Goal: Task Accomplishment & Management: Use online tool/utility

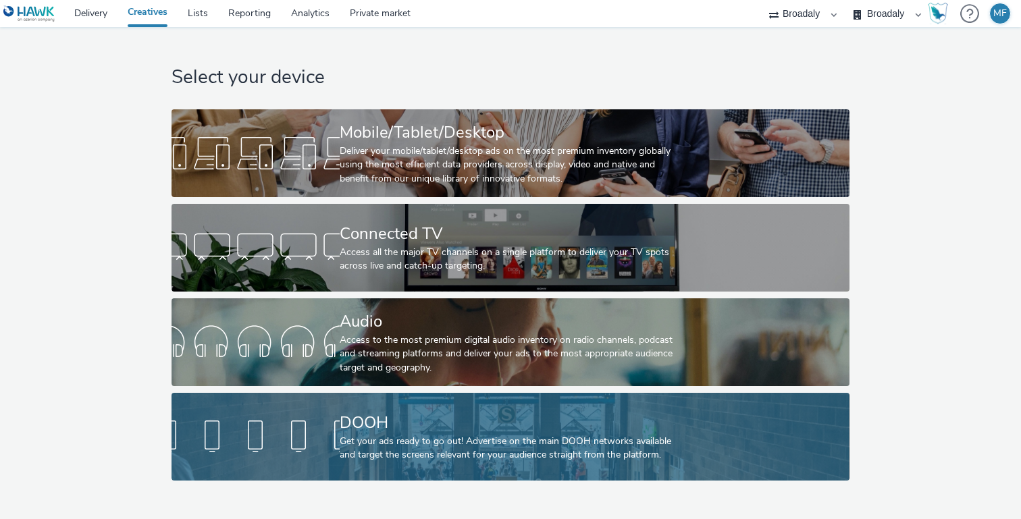
click at [378, 438] on div "Get your ads ready to go out! Advertise on the main DOOH networks available and…" at bounding box center [508, 449] width 336 height 28
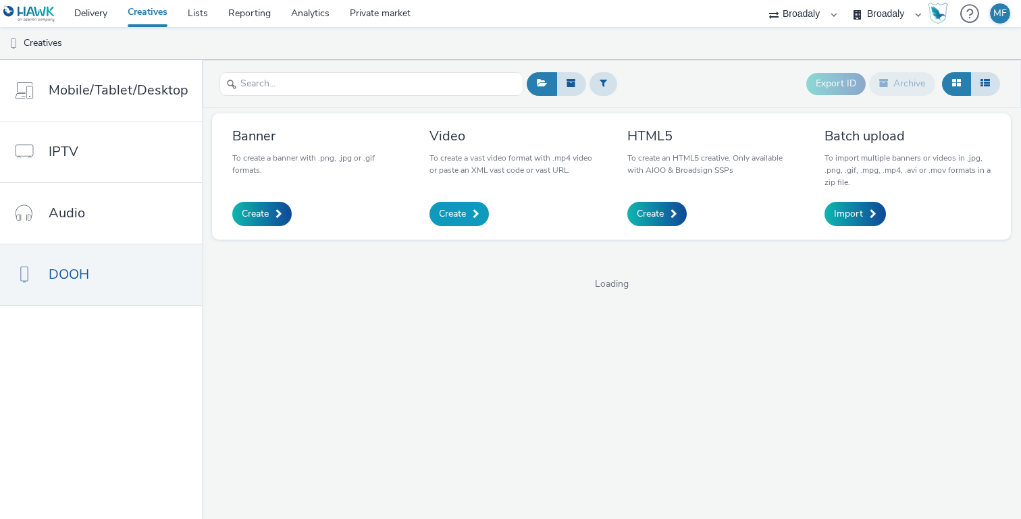
click at [468, 220] on link "Create" at bounding box center [459, 214] width 59 height 24
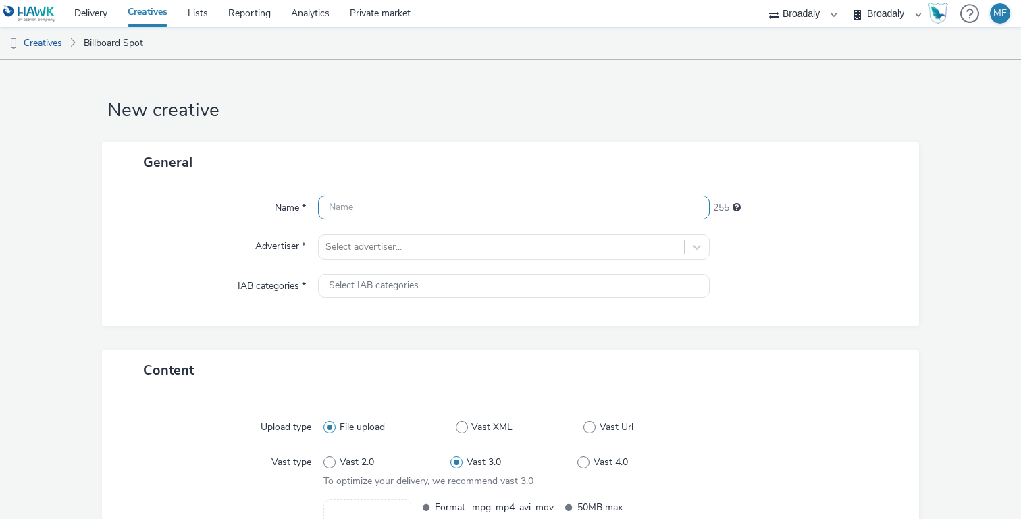
click at [407, 204] on input "text" at bounding box center [514, 208] width 392 height 24
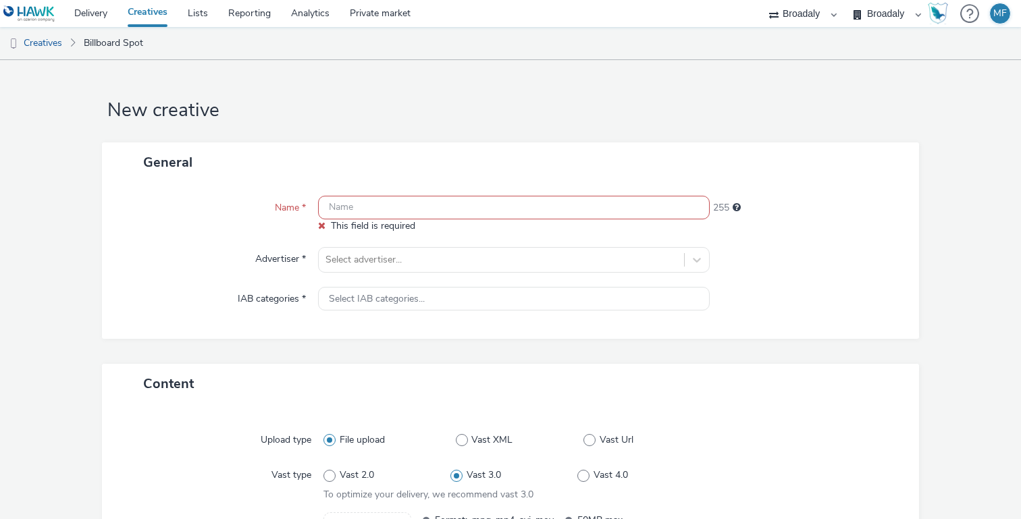
paste input "DOOH_FCU_SGS_Heimspiel_9_16"
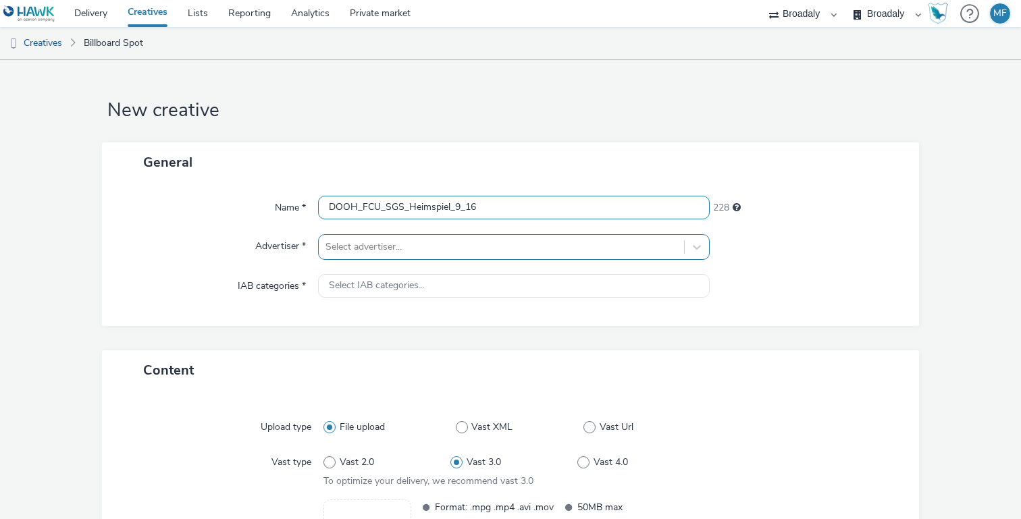
type input "DOOH_FCU_SGS_Heimspiel_9_16"
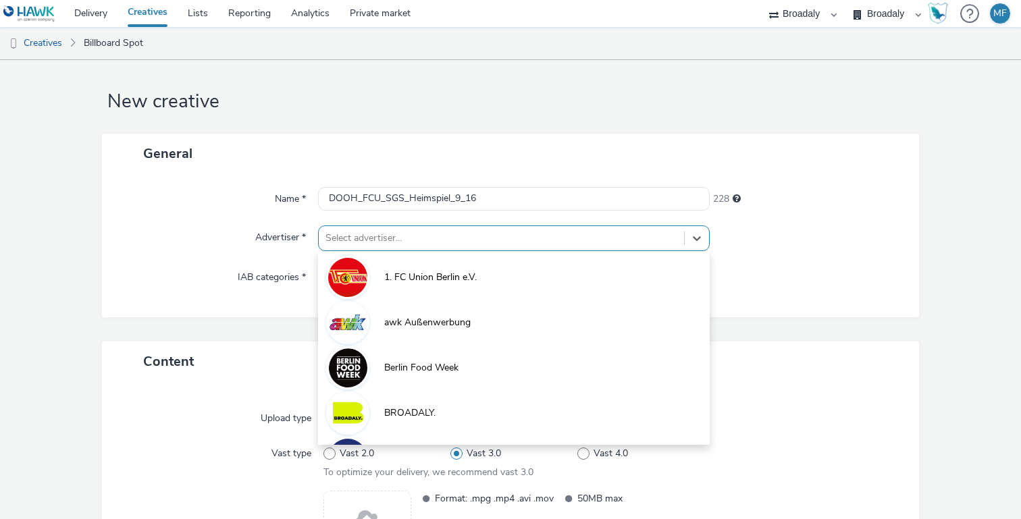
click at [405, 236] on div "Select advertiser..." at bounding box center [501, 239] width 365 height 22
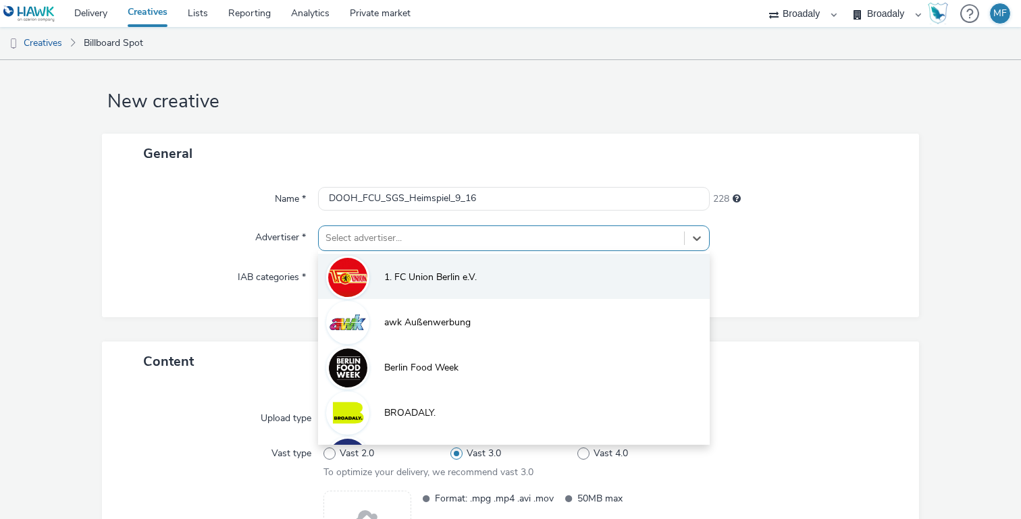
click at [405, 274] on span "1. FC Union Berlin e.V." at bounding box center [430, 278] width 93 height 14
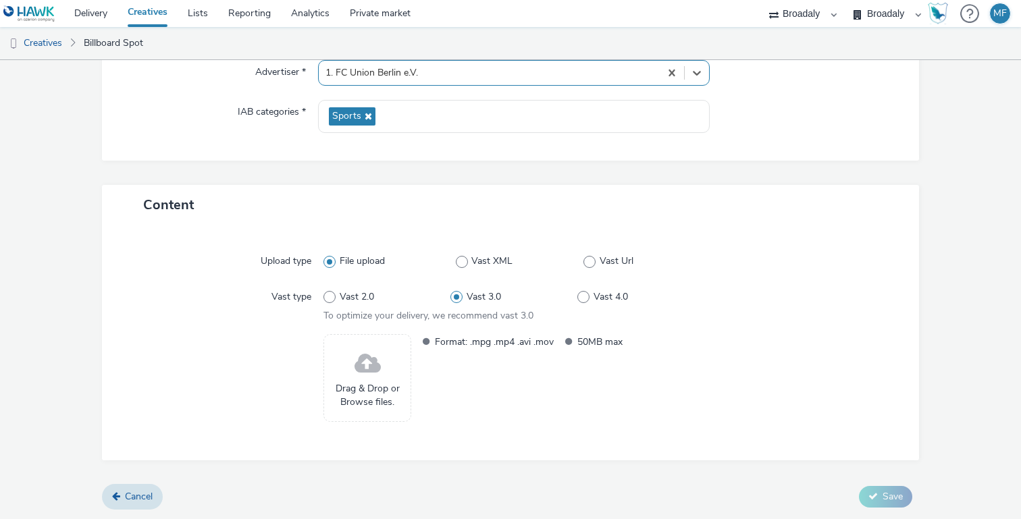
scroll to position [175, 0]
click at [387, 395] on span "Drag & Drop or Browse files." at bounding box center [367, 396] width 73 height 28
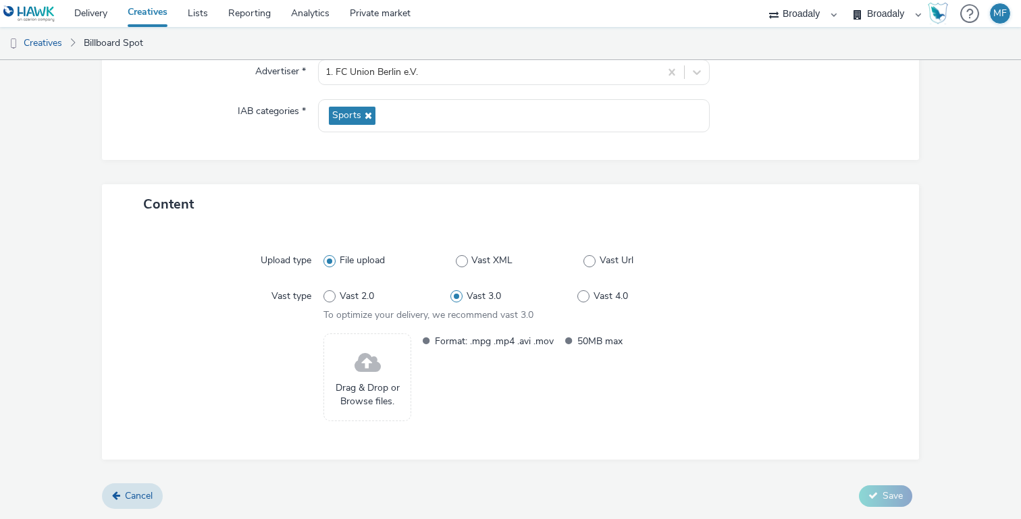
click at [378, 383] on span "Drag & Drop or Browse files." at bounding box center [367, 396] width 73 height 28
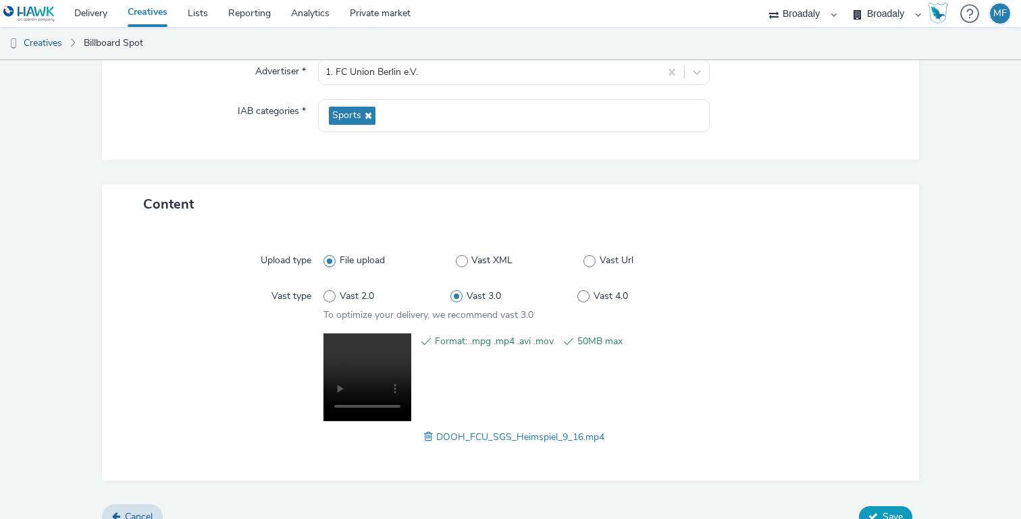
click at [874, 509] on button "Save" at bounding box center [885, 518] width 53 height 22
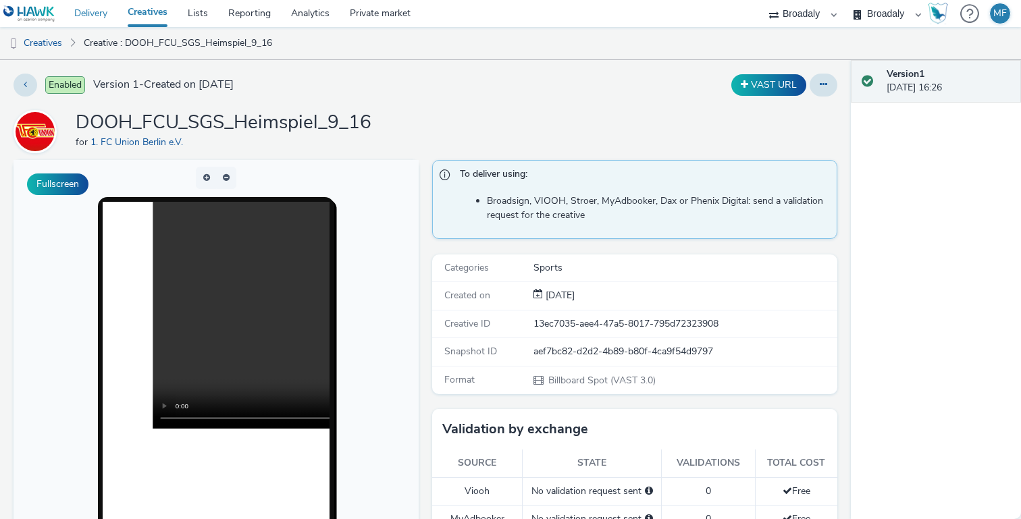
click at [106, 15] on link "Delivery" at bounding box center [90, 13] width 53 height 27
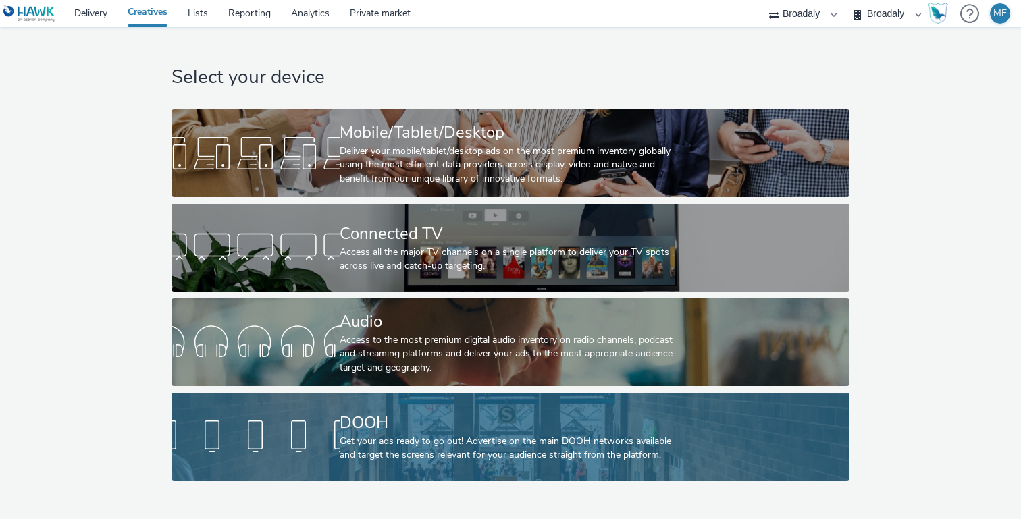
click at [506, 451] on div "Get your ads ready to go out! Advertise on the main DOOH networks available and…" at bounding box center [508, 449] width 336 height 28
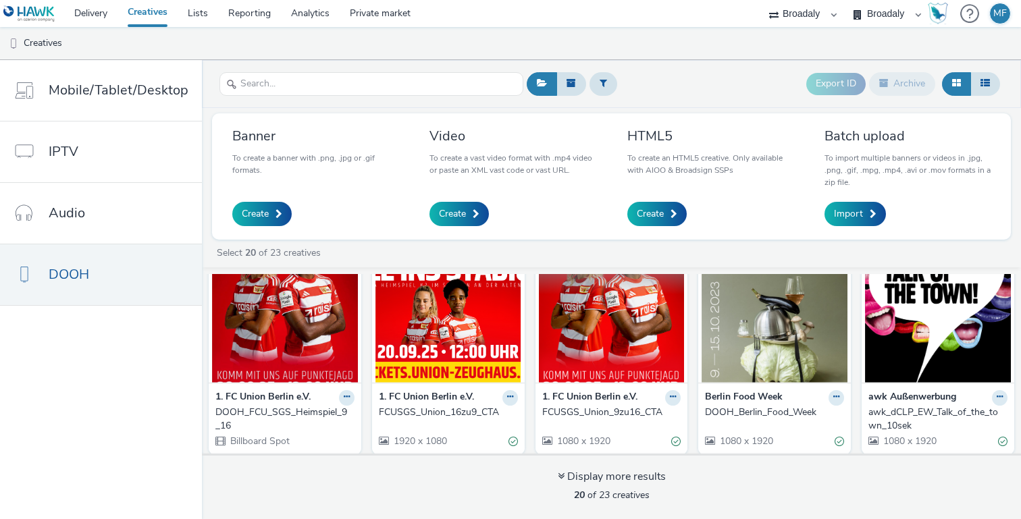
scroll to position [32, 0]
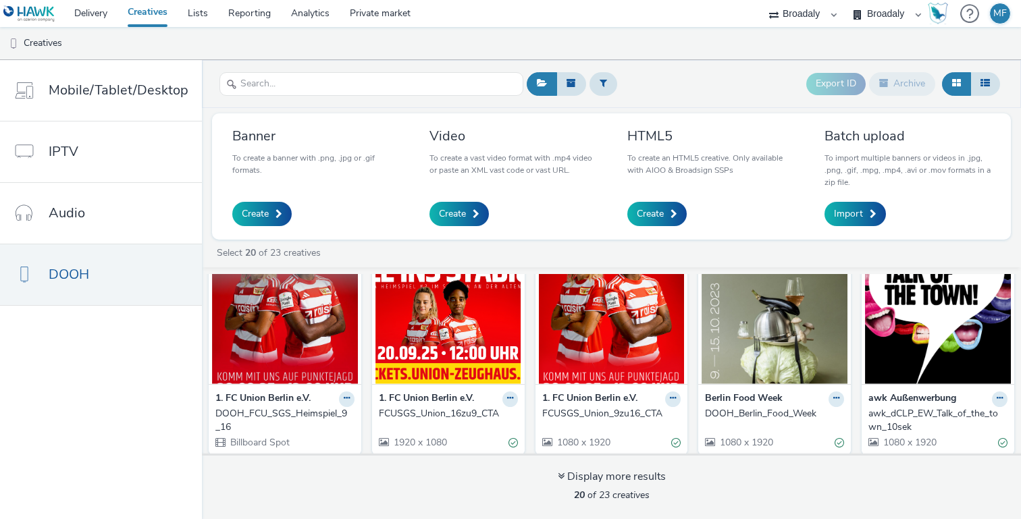
click at [271, 353] on img at bounding box center [285, 319] width 146 height 132
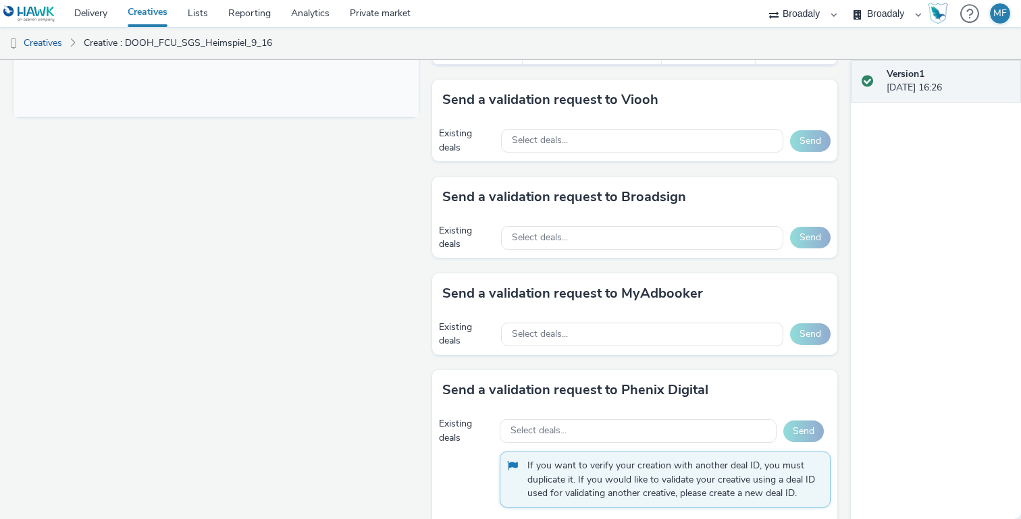
scroll to position [578, 0]
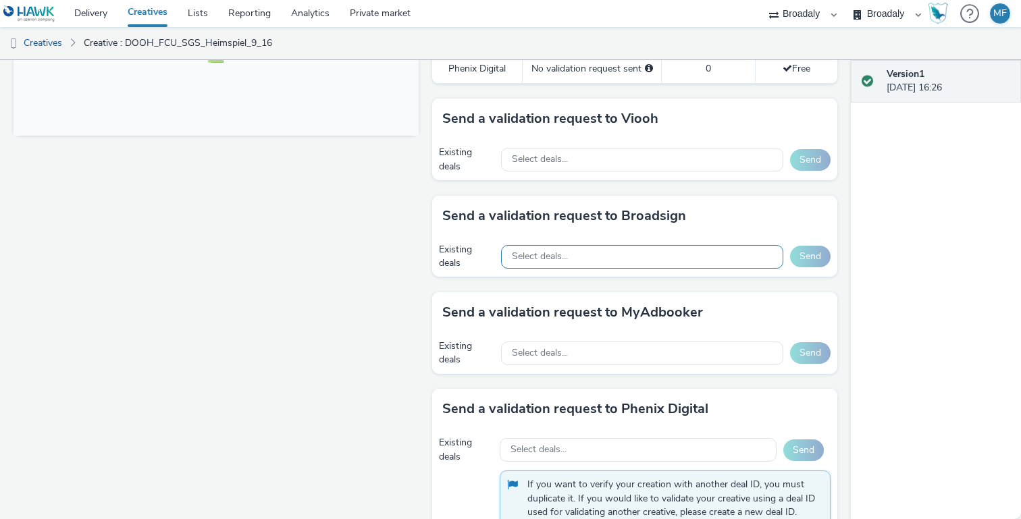
click at [570, 252] on div "Select deals..." at bounding box center [642, 257] width 282 height 24
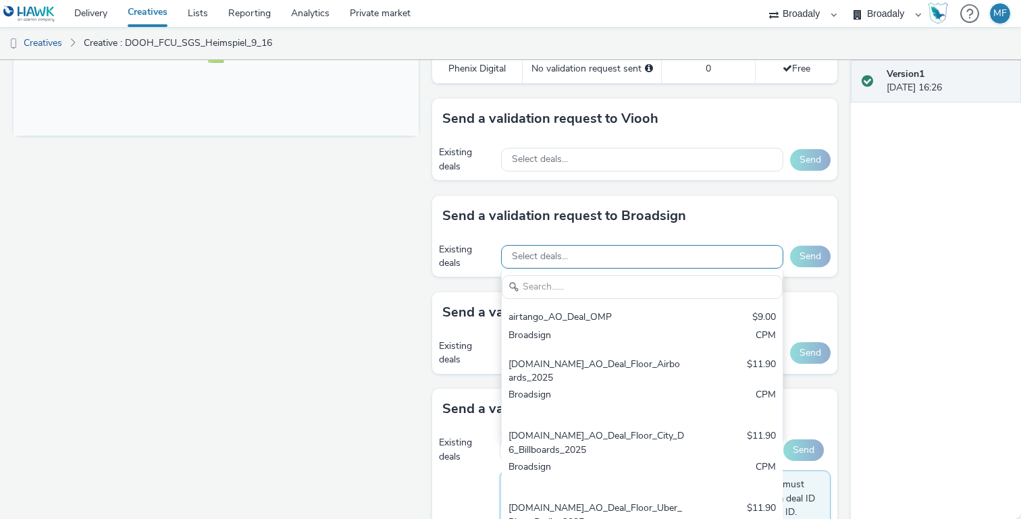
type input "b"
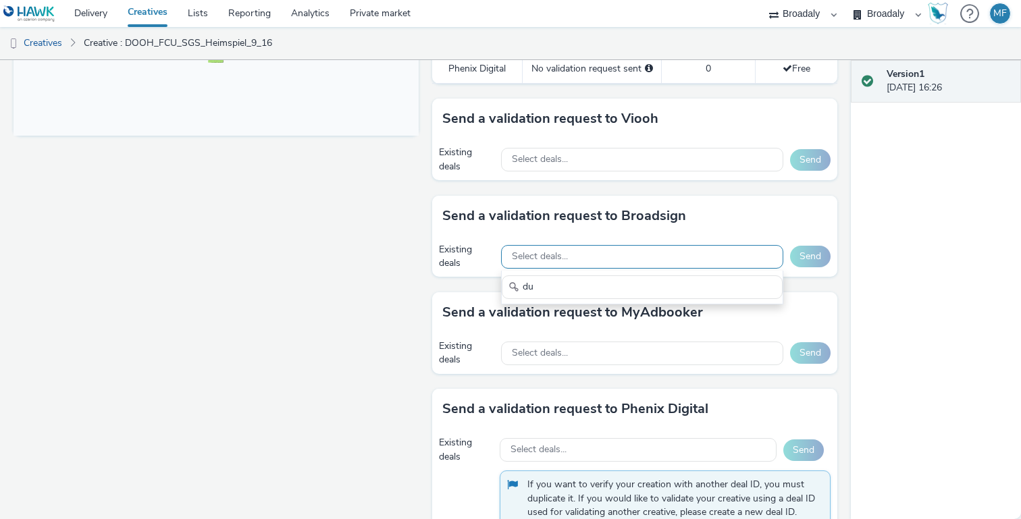
type input "d"
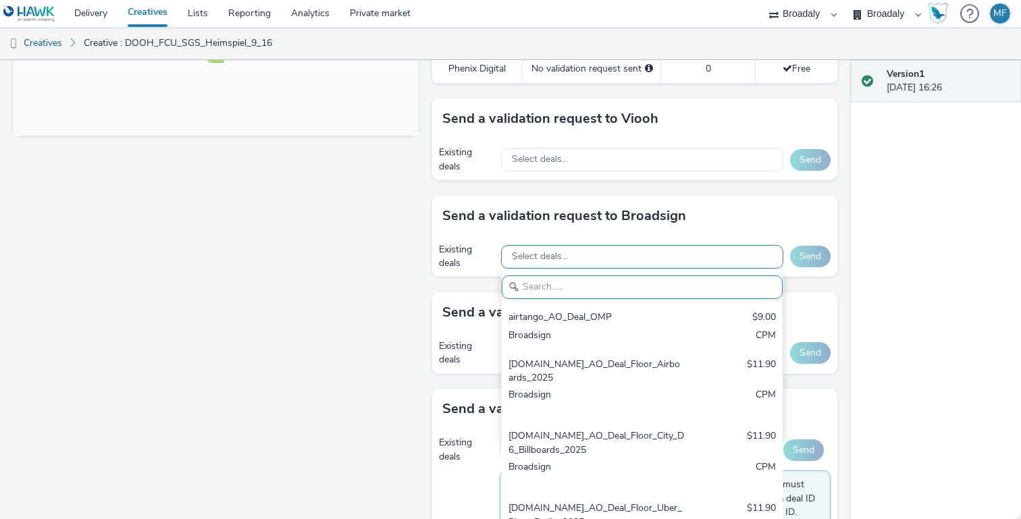
click at [584, 258] on div "Select deals..." at bounding box center [642, 257] width 282 height 24
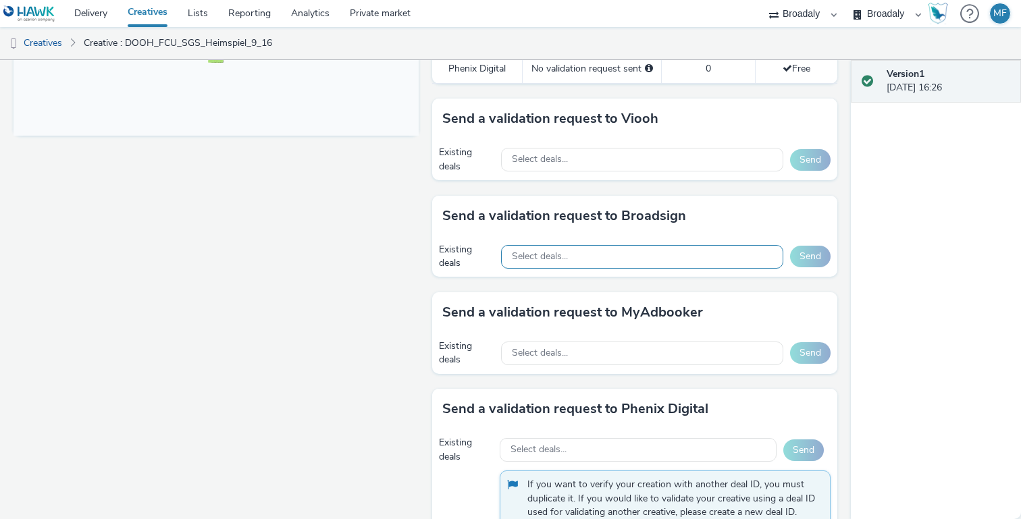
click at [566, 254] on span "Select deals..." at bounding box center [540, 256] width 56 height 11
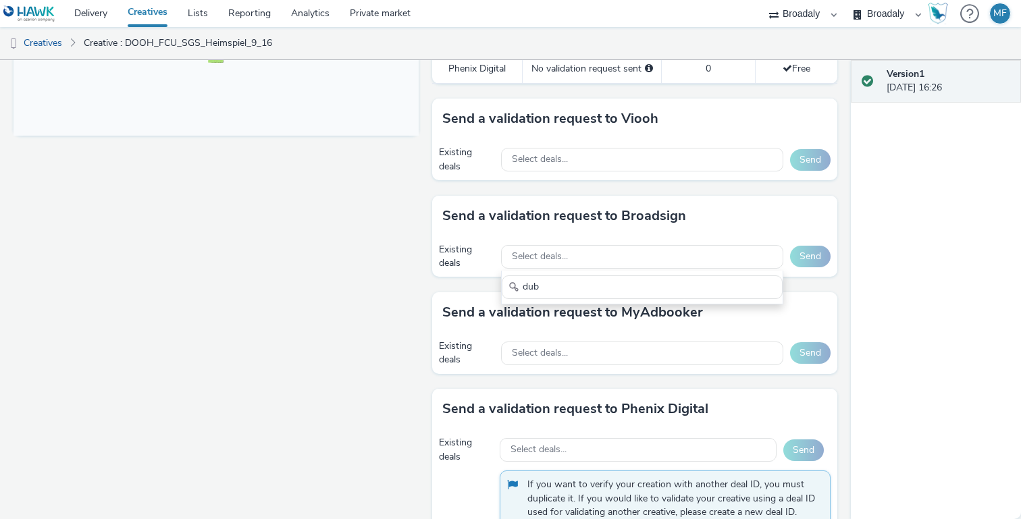
type input "dub"
click at [744, 218] on div "Send a validation request to Broadsign" at bounding box center [634, 216] width 405 height 41
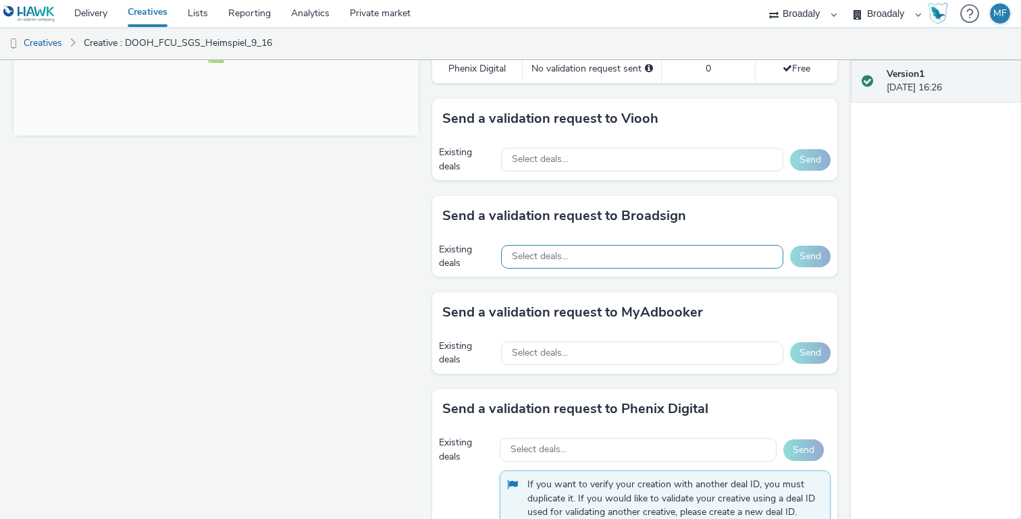
click at [670, 255] on div "Select deals..." at bounding box center [642, 257] width 282 height 24
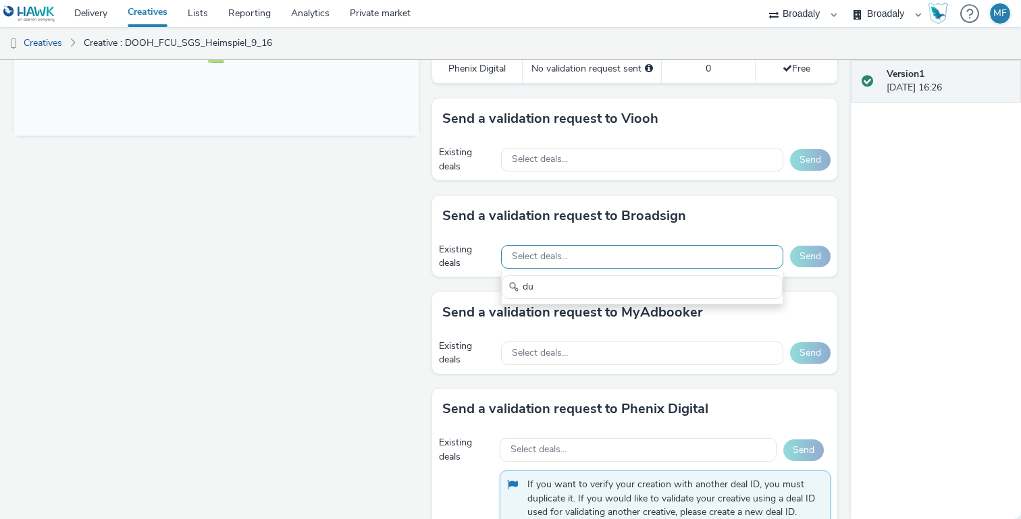
type input "d"
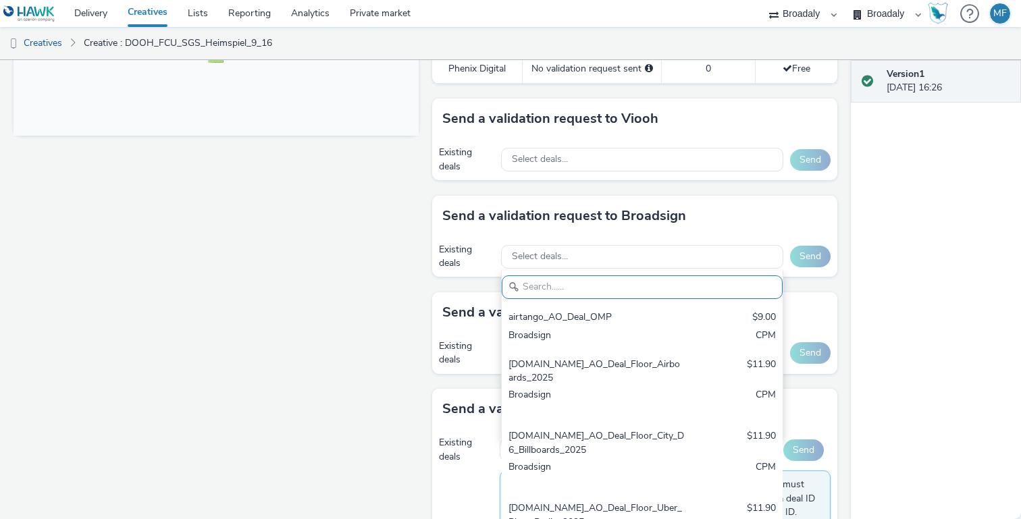
click at [671, 146] on div "Select deals..." at bounding box center [642, 160] width 282 height 28
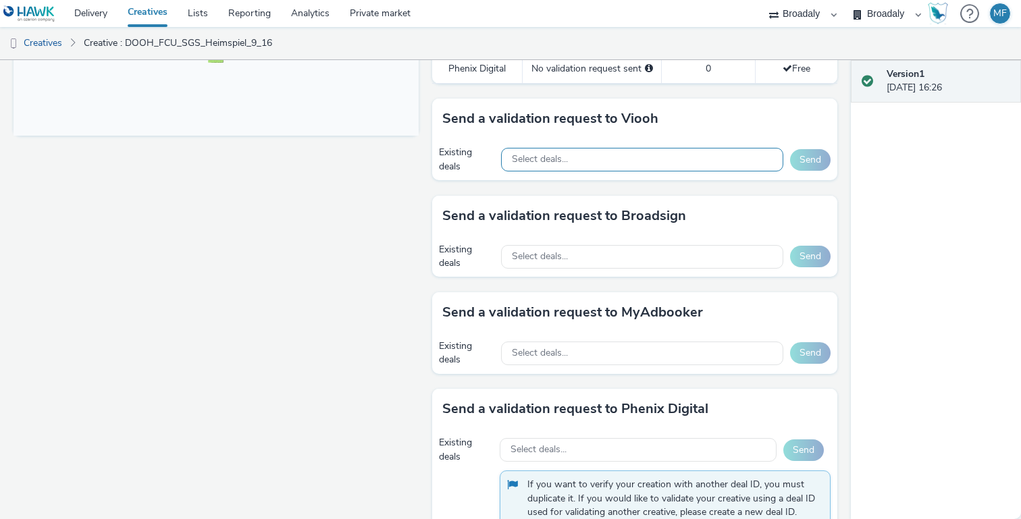
click at [657, 159] on div "Select deals..." at bounding box center [642, 160] width 282 height 24
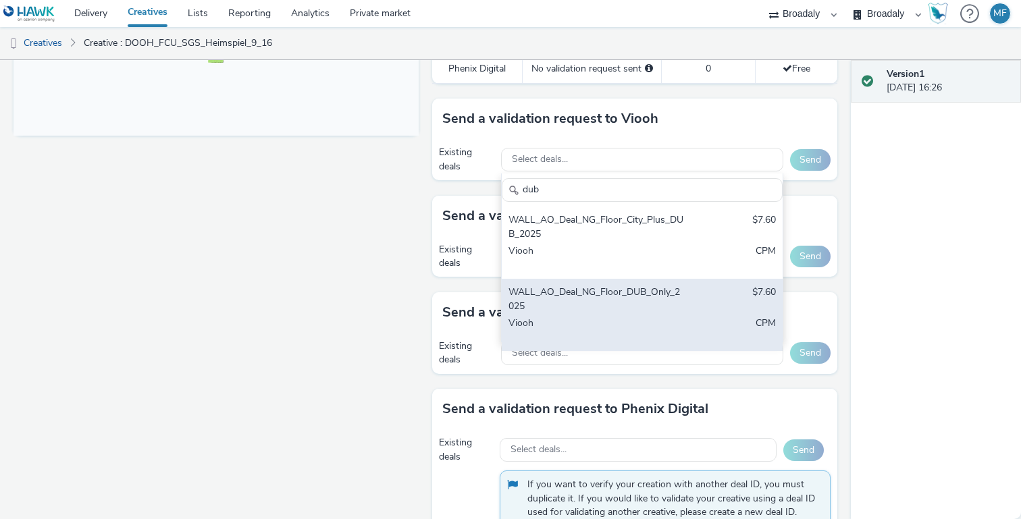
type input "dub"
click at [652, 302] on div "WALL_AO_Deal_NG_Floor_DUB_Only_2025" at bounding box center [597, 300] width 176 height 28
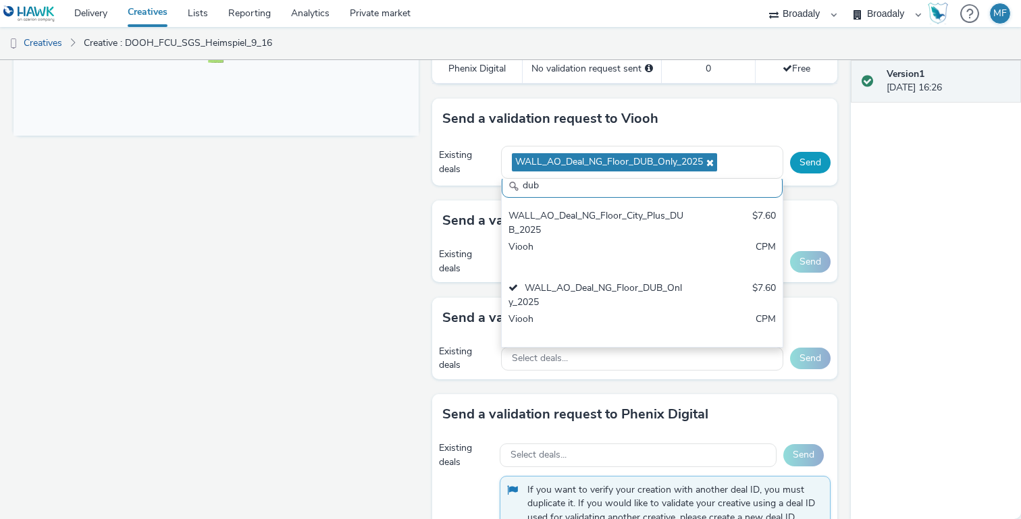
scroll to position [9, 0]
click at [817, 170] on button "Send" at bounding box center [810, 163] width 41 height 22
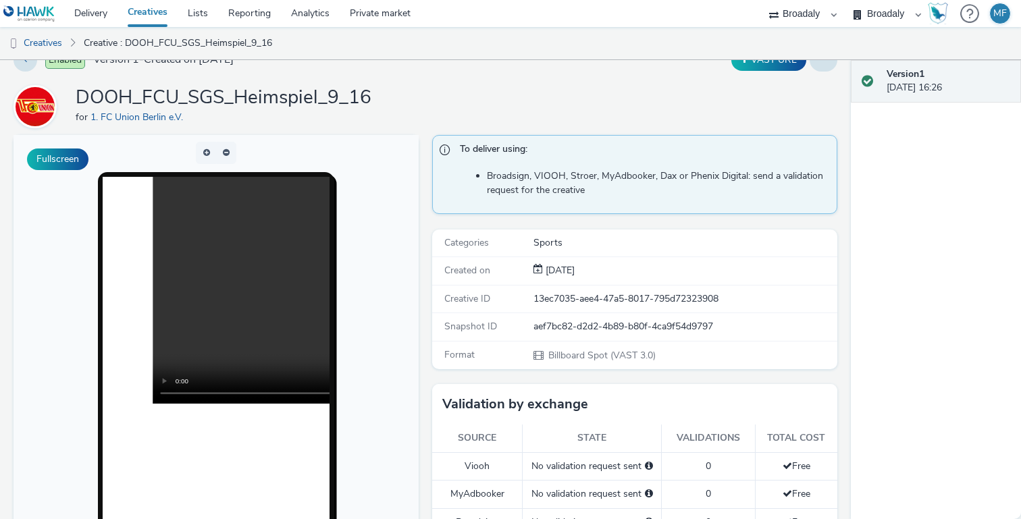
scroll to position [7, 0]
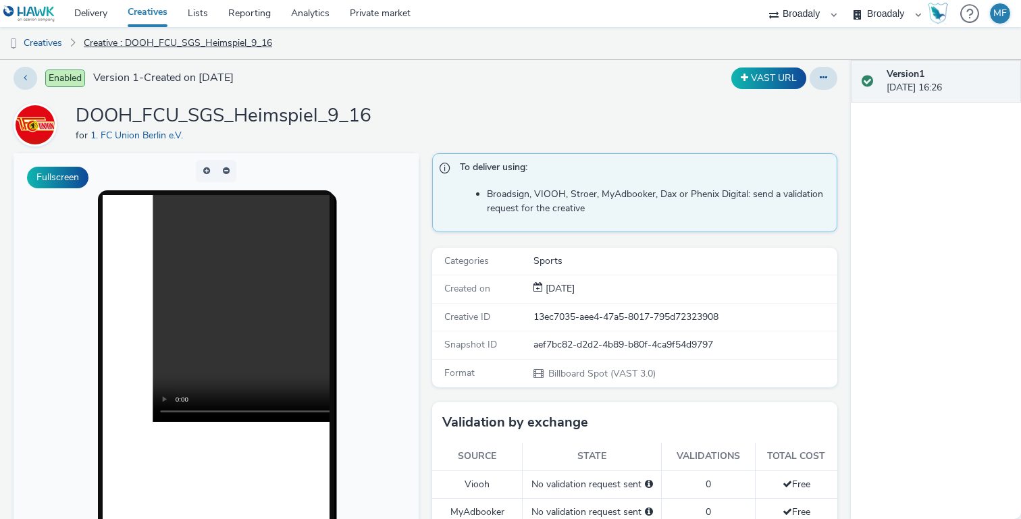
click at [184, 45] on link "Creative : DOOH_FCU_SGS_Heimspiel_9_16" at bounding box center [178, 43] width 202 height 32
click at [42, 47] on link "Creatives" at bounding box center [34, 43] width 69 height 32
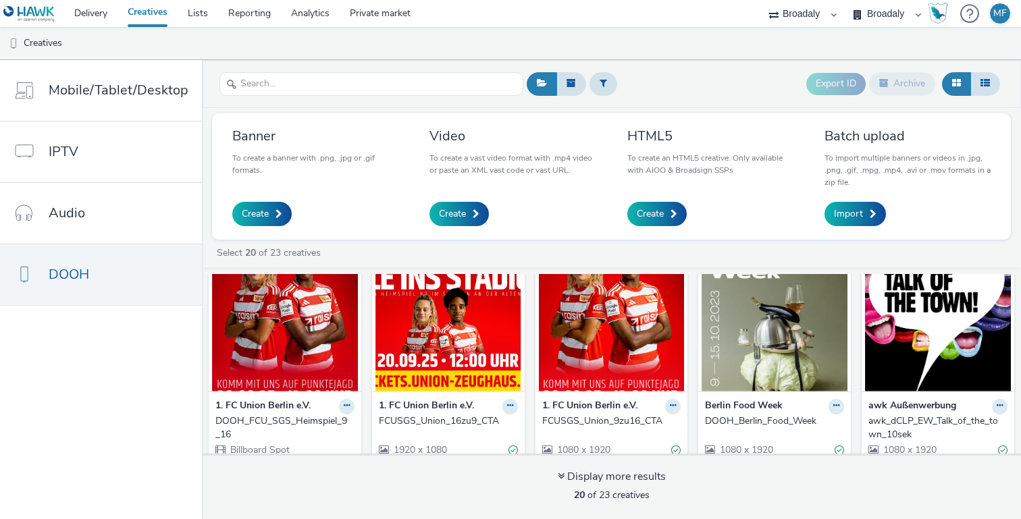
scroll to position [41, 0]
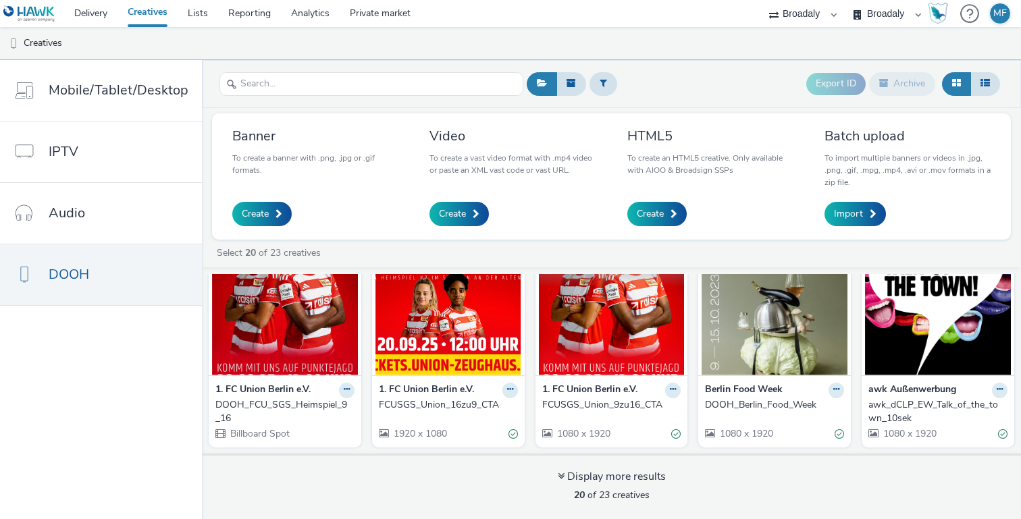
click at [621, 328] on img at bounding box center [612, 310] width 146 height 132
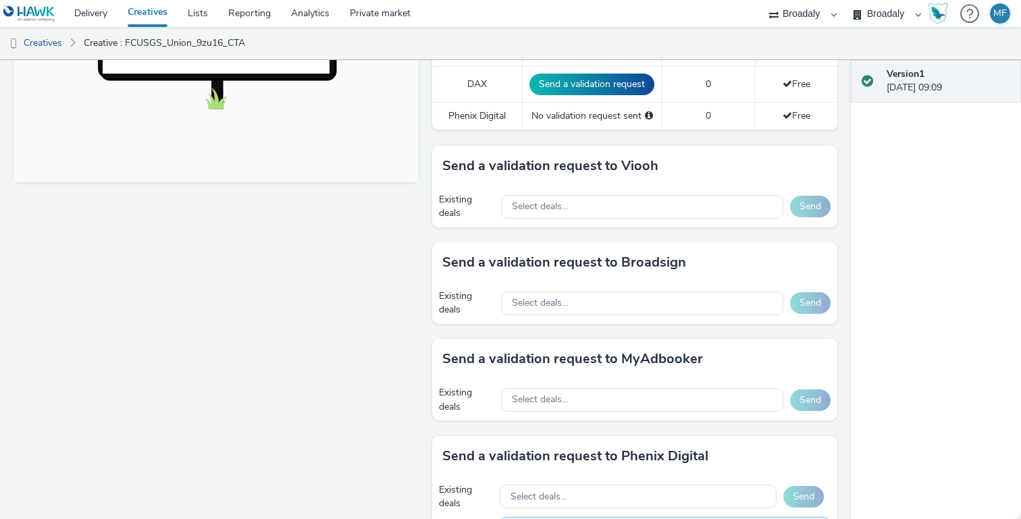
scroll to position [526, 0]
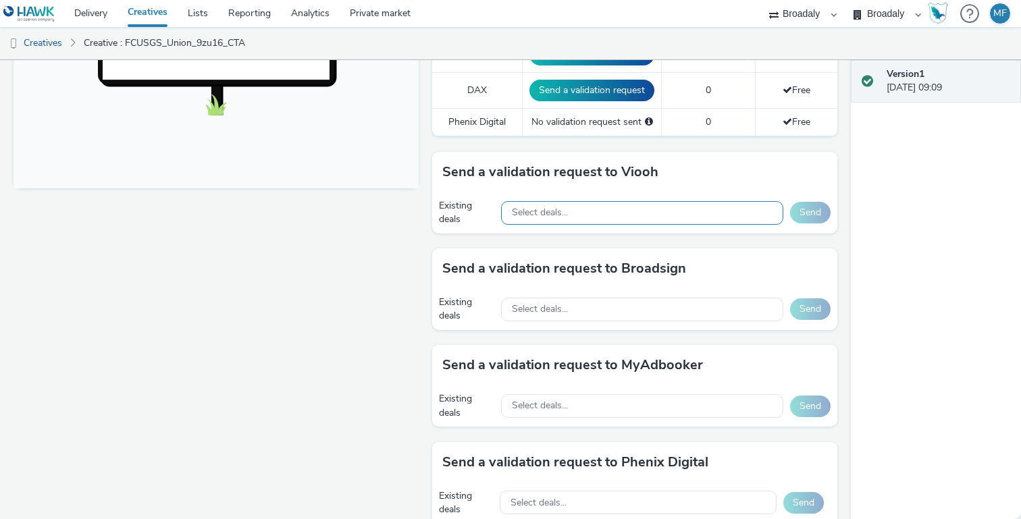
click at [615, 206] on div "Select deals..." at bounding box center [642, 213] width 282 height 24
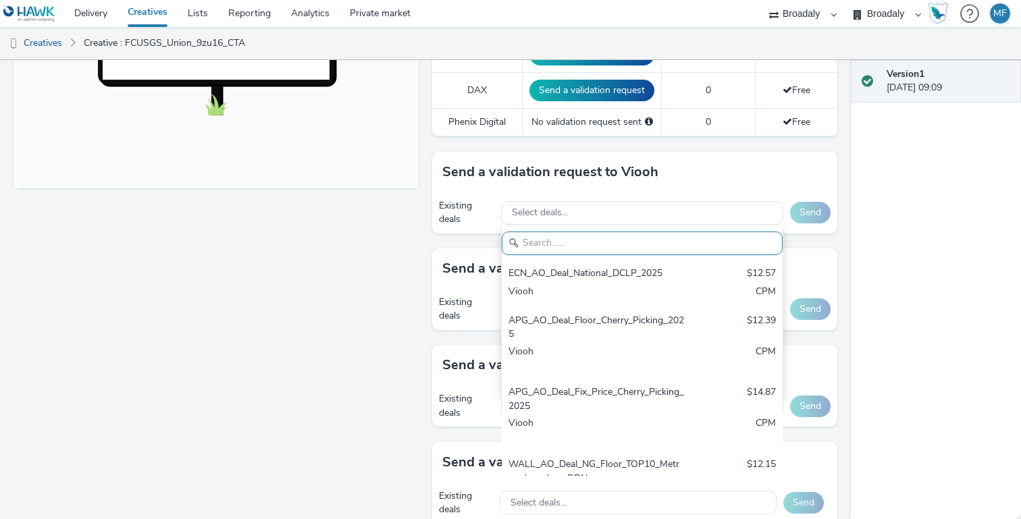
click at [231, 298] on div "Fullscreen" at bounding box center [220, 126] width 412 height 982
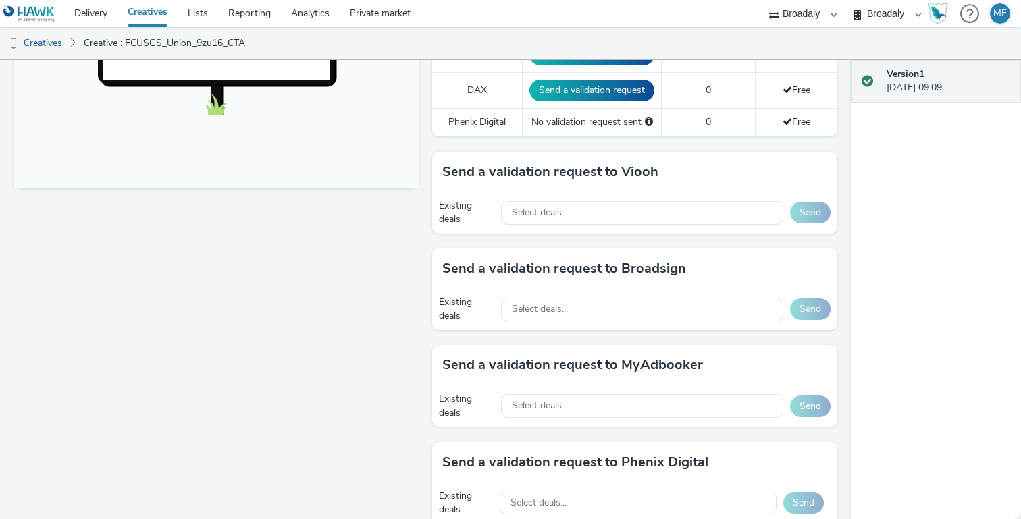
scroll to position [0, 0]
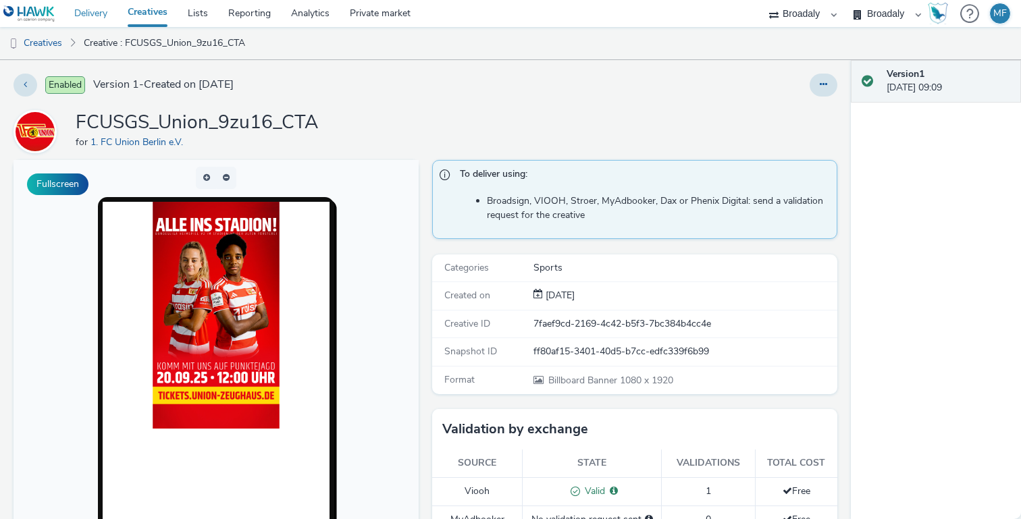
click at [88, 9] on link "Delivery" at bounding box center [90, 13] width 53 height 27
